Goal: Task Accomplishment & Management: Use online tool/utility

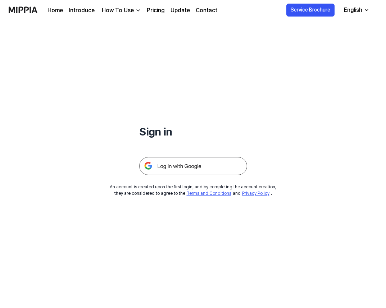
click at [181, 167] on img at bounding box center [193, 166] width 108 height 18
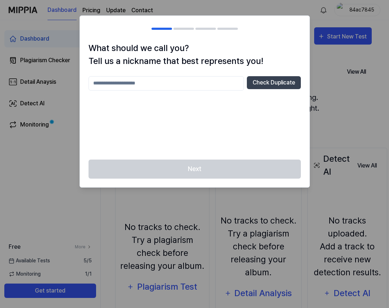
click at [203, 83] on input "text" at bounding box center [166, 83] width 155 height 14
type input "*******"
drag, startPoint x: 181, startPoint y: 84, endPoint x: 99, endPoint y: 77, distance: 82.0
click at [99, 77] on input "*******" at bounding box center [166, 83] width 155 height 14
click at [265, 86] on button "Check Duplicate" at bounding box center [274, 82] width 54 height 13
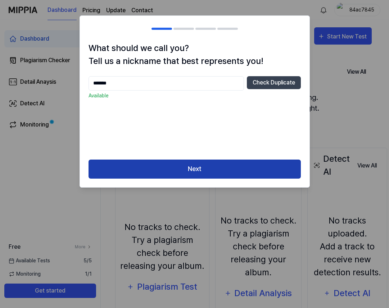
click at [207, 167] on button "Next" at bounding box center [195, 169] width 212 height 19
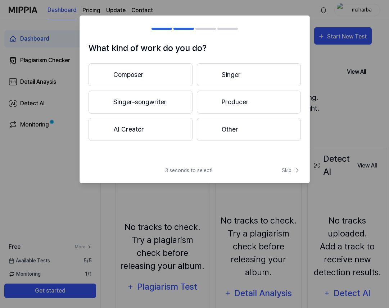
click at [144, 74] on button "Composer" at bounding box center [141, 74] width 104 height 23
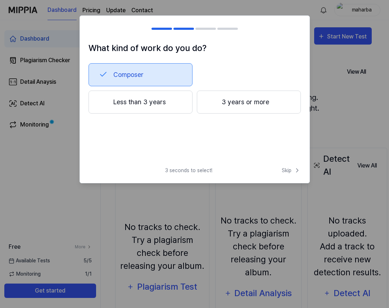
click at [254, 105] on button "3 years or more" at bounding box center [249, 102] width 104 height 23
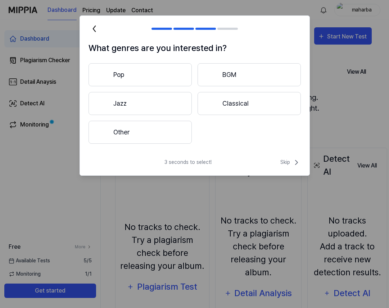
click at [165, 136] on button "Other" at bounding box center [140, 132] width 103 height 23
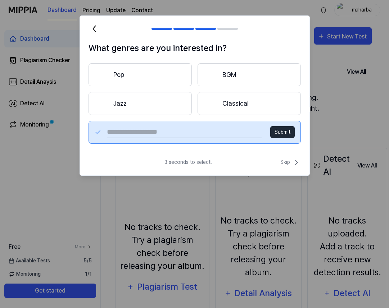
click at [138, 76] on button "Pop" at bounding box center [140, 74] width 103 height 23
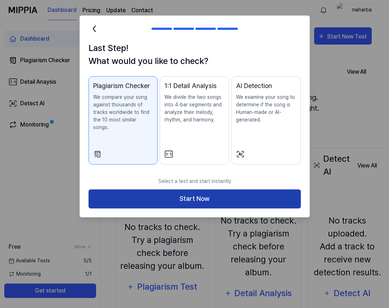
click at [188, 193] on button "Start Now" at bounding box center [195, 199] width 212 height 19
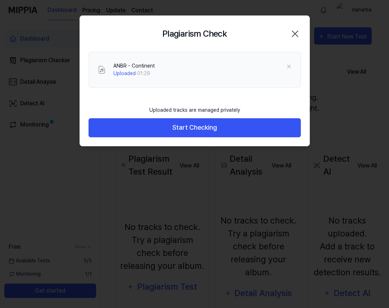
click at [171, 141] on div "Uploaded tracks are managed privately Start Checking" at bounding box center [195, 124] width 230 height 44
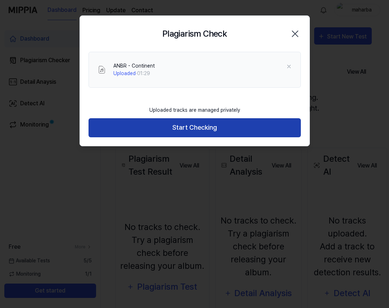
click at [169, 133] on button "Start Checking" at bounding box center [195, 127] width 212 height 19
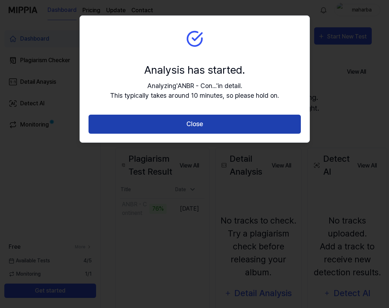
click at [185, 127] on button "Close" at bounding box center [195, 124] width 212 height 19
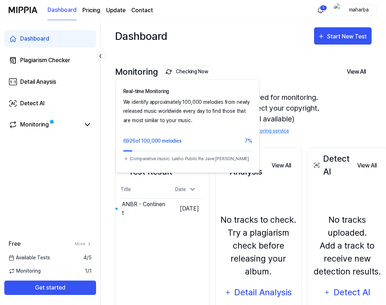
click at [185, 72] on button "Checking Now" at bounding box center [188, 72] width 52 height 12
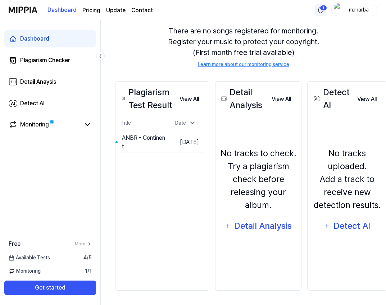
scroll to position [65, 0]
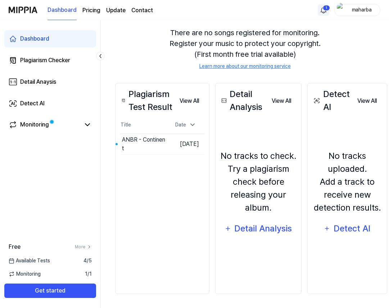
click at [324, 9] on html "Dashboard Pricing Update Contact 1 maharba Dashboard Plagiarism Checker Detail …" at bounding box center [194, 89] width 389 height 308
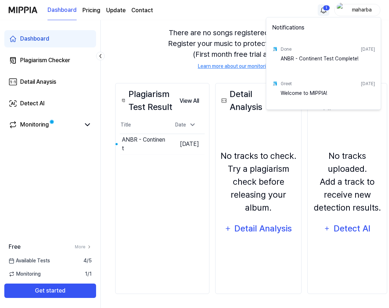
click at [324, 9] on html "Dashboard Pricing Update Contact 1 maharba Dashboard Plagiarism Checker Detail …" at bounding box center [194, 89] width 389 height 308
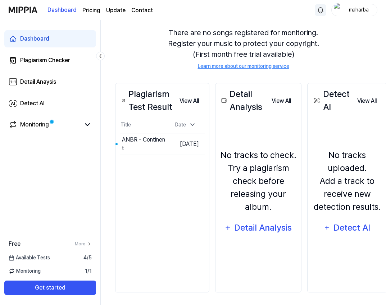
click at [321, 9] on html "Dashboard Pricing Update Contact maharba Dashboard Plagiarism Checker Detail An…" at bounding box center [193, 87] width 386 height 305
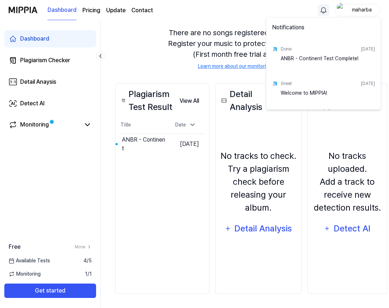
click at [321, 9] on html "Dashboard Pricing Update Contact maharba Dashboard Plagiarism Checker Detail An…" at bounding box center [194, 89] width 389 height 308
click at [322, 9] on html "Dashboard Pricing Update Contact maharba Dashboard Plagiarism Checker Detail An…" at bounding box center [194, 89] width 389 height 308
click at [314, 53] on div "Done [DATE]" at bounding box center [328, 50] width 94 height 12
click at [306, 59] on div "ANBR - Continent Test Complete!" at bounding box center [328, 62] width 94 height 14
click at [143, 58] on html "Dashboard Pricing Update Contact maharba Dashboard Plagiarism Checker Detail An…" at bounding box center [194, 89] width 389 height 308
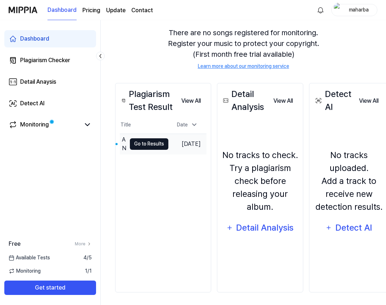
click at [135, 144] on button "Go to Results" at bounding box center [149, 145] width 39 height 12
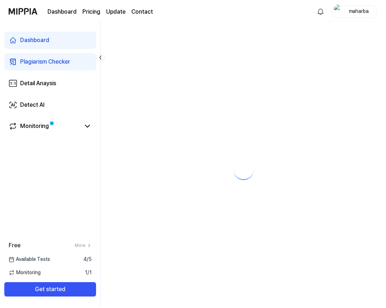
scroll to position [0, 0]
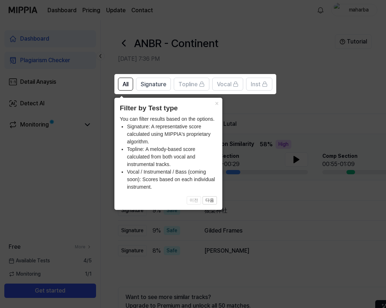
click at [258, 214] on icon at bounding box center [194, 154] width 389 height 308
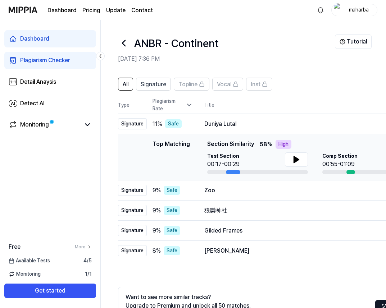
click at [234, 171] on div at bounding box center [233, 172] width 14 height 4
click at [222, 192] on div "Zoo" at bounding box center [300, 190] width 192 height 9
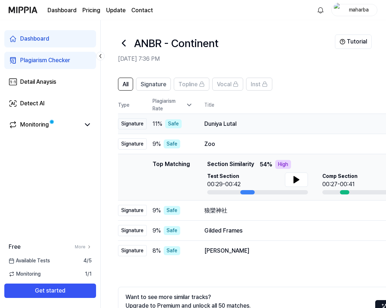
click at [235, 123] on div "Duniya Lutal" at bounding box center [300, 124] width 192 height 9
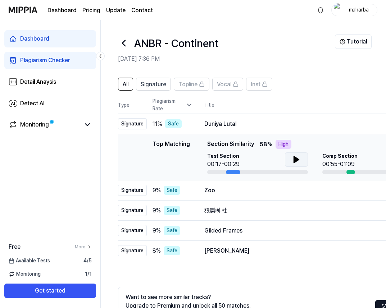
scroll to position [0, 1]
click at [295, 162] on icon at bounding box center [295, 159] width 9 height 9
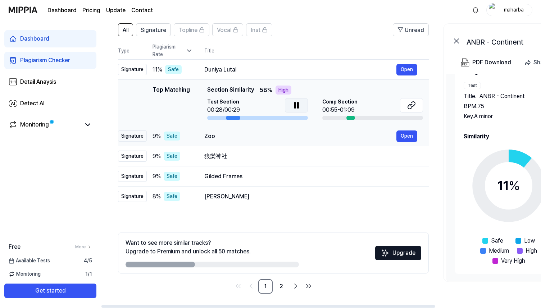
scroll to position [0, 0]
click at [252, 137] on div "Zoo" at bounding box center [300, 136] width 192 height 9
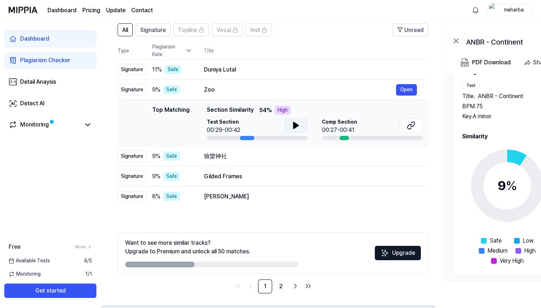
click at [297, 126] on icon at bounding box center [296, 125] width 5 height 6
click at [297, 126] on icon at bounding box center [297, 126] width 1 height 6
click at [264, 154] on div "狼欒神社" at bounding box center [300, 156] width 192 height 9
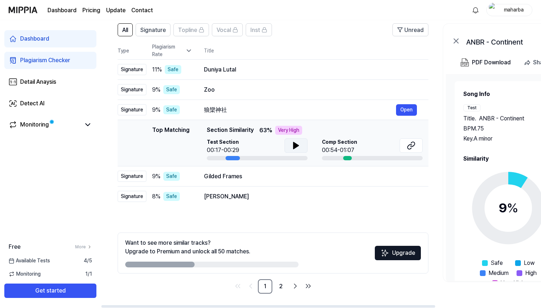
click at [288, 143] on button at bounding box center [296, 146] width 23 height 14
click at [257, 107] on div "狼欒神社" at bounding box center [300, 110] width 192 height 9
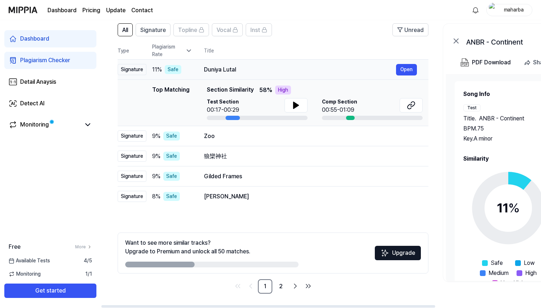
click at [232, 72] on div "Duniya Lutal" at bounding box center [300, 69] width 192 height 9
click at [386, 71] on button "Open" at bounding box center [406, 70] width 21 height 12
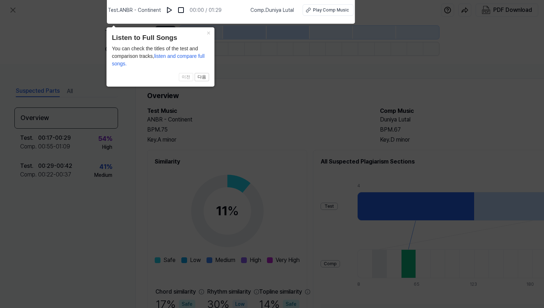
click at [300, 70] on icon at bounding box center [272, 152] width 544 height 312
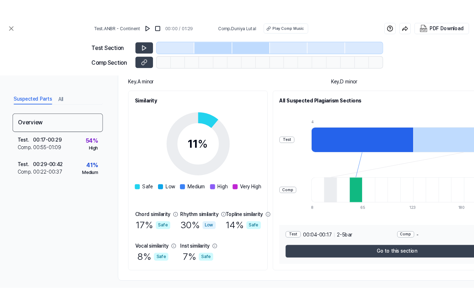
scroll to position [77, 0]
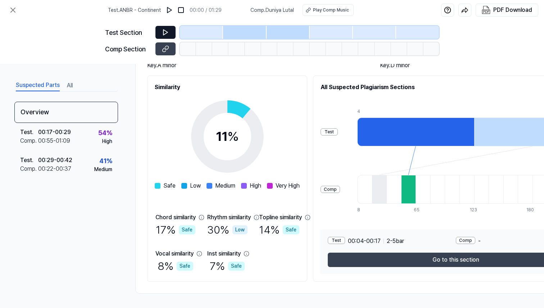
click at [165, 30] on icon at bounding box center [165, 32] width 7 height 7
click at [167, 34] on icon at bounding box center [165, 32] width 7 height 7
click at [155, 26] on button at bounding box center [165, 32] width 20 height 13
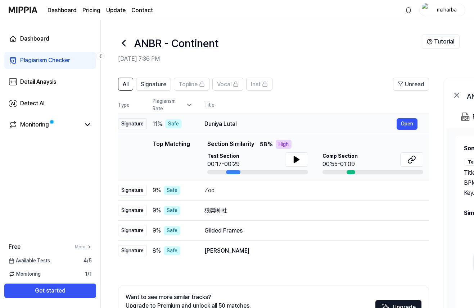
click at [241, 124] on div "Duniya Lutal" at bounding box center [300, 124] width 192 height 9
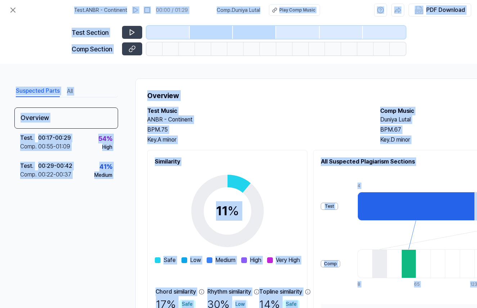
click at [228, 123] on h2 "ANBR - Continent" at bounding box center [256, 120] width 218 height 9
click at [135, 32] on icon at bounding box center [131, 32] width 7 height 7
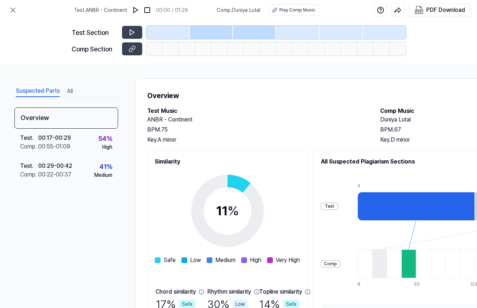
click at [203, 34] on div at bounding box center [211, 32] width 43 height 13
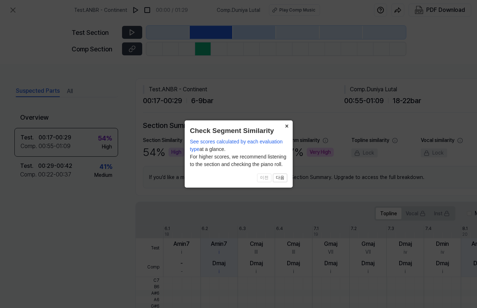
click at [287, 125] on button "×" at bounding box center [287, 126] width 12 height 10
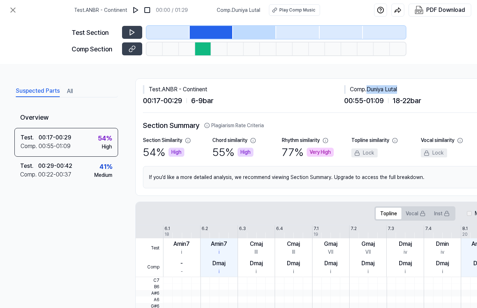
drag, startPoint x: 400, startPoint y: 90, endPoint x: 369, endPoint y: 90, distance: 31.0
click at [369, 90] on div "Comp . Duniya Lutal" at bounding box center [444, 89] width 201 height 9
copy div "Duniya Lutal"
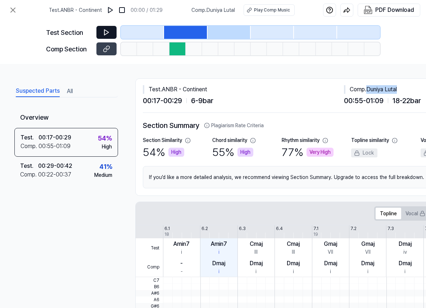
click at [103, 34] on icon at bounding box center [106, 32] width 7 height 7
click at [104, 34] on icon at bounding box center [106, 32] width 7 height 7
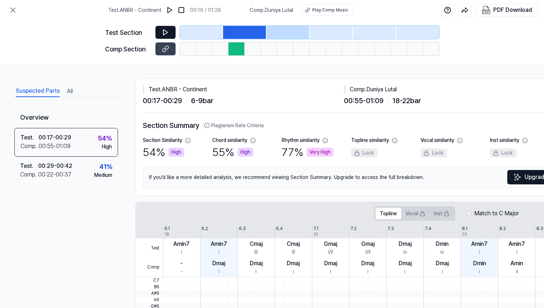
click at [176, 154] on div "High" at bounding box center [176, 152] width 16 height 9
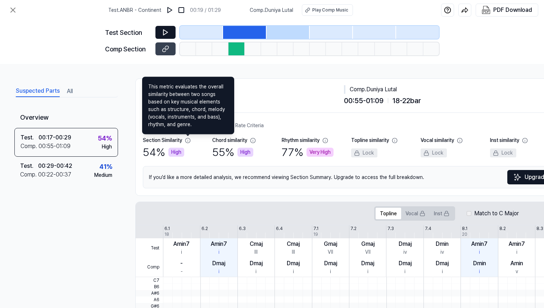
click at [187, 141] on icon at bounding box center [188, 141] width 6 height 6
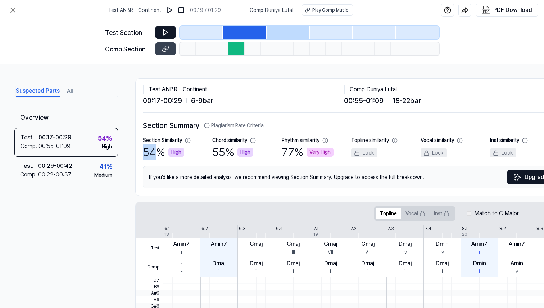
click at [187, 141] on icon at bounding box center [188, 141] width 6 height 6
click at [188, 141] on icon at bounding box center [188, 141] width 6 height 6
click at [187, 140] on icon at bounding box center [188, 141] width 6 height 6
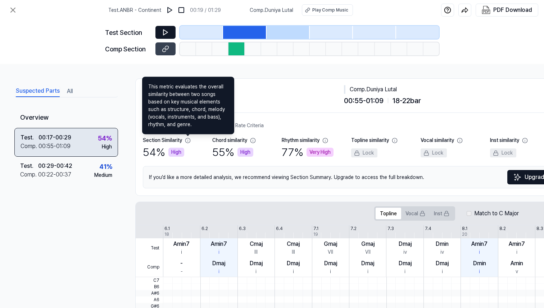
click at [69, 141] on div "00:17 - 00:29" at bounding box center [55, 137] width 33 height 9
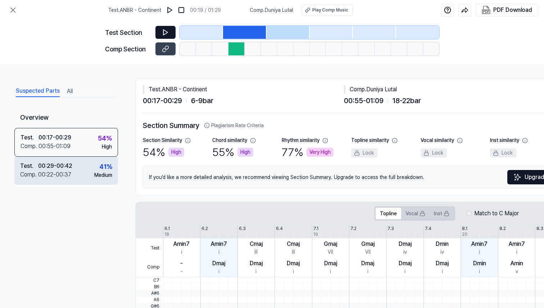
click at [58, 168] on div "00:29 - 00:42" at bounding box center [55, 166] width 34 height 9
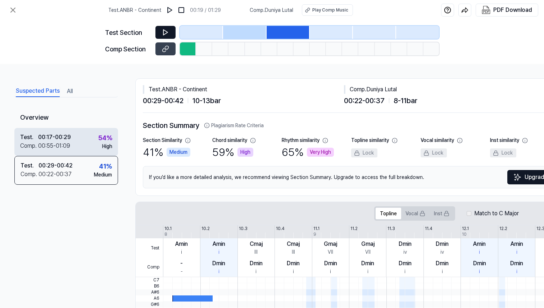
click at [63, 143] on div "00:55 - 01:09" at bounding box center [54, 146] width 32 height 9
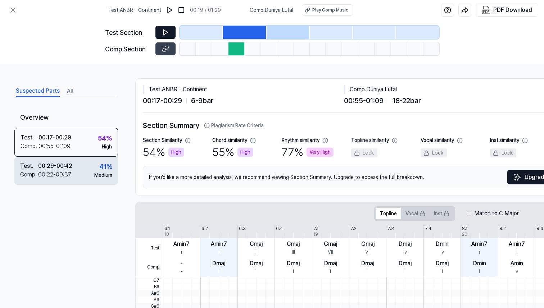
click at [65, 167] on div "00:29 - 00:42" at bounding box center [55, 166] width 34 height 9
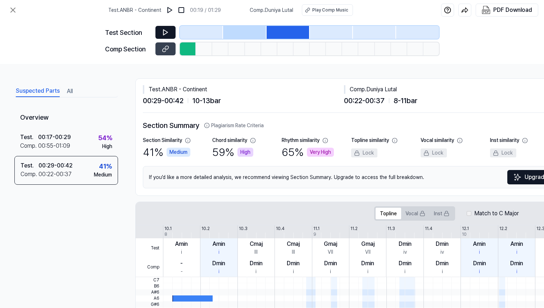
click at [160, 32] on button at bounding box center [165, 32] width 20 height 13
click at [167, 32] on icon at bounding box center [165, 32] width 4 height 5
click at [167, 32] on icon at bounding box center [166, 32] width 1 height 5
click at [167, 32] on icon at bounding box center [165, 32] width 4 height 5
click at [167, 32] on icon at bounding box center [166, 32] width 1 height 5
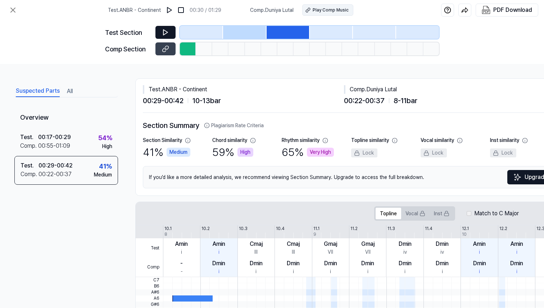
click at [325, 12] on div "Play Comp Music" at bounding box center [331, 10] width 36 height 6
